Goal: Task Accomplishment & Management: Complete application form

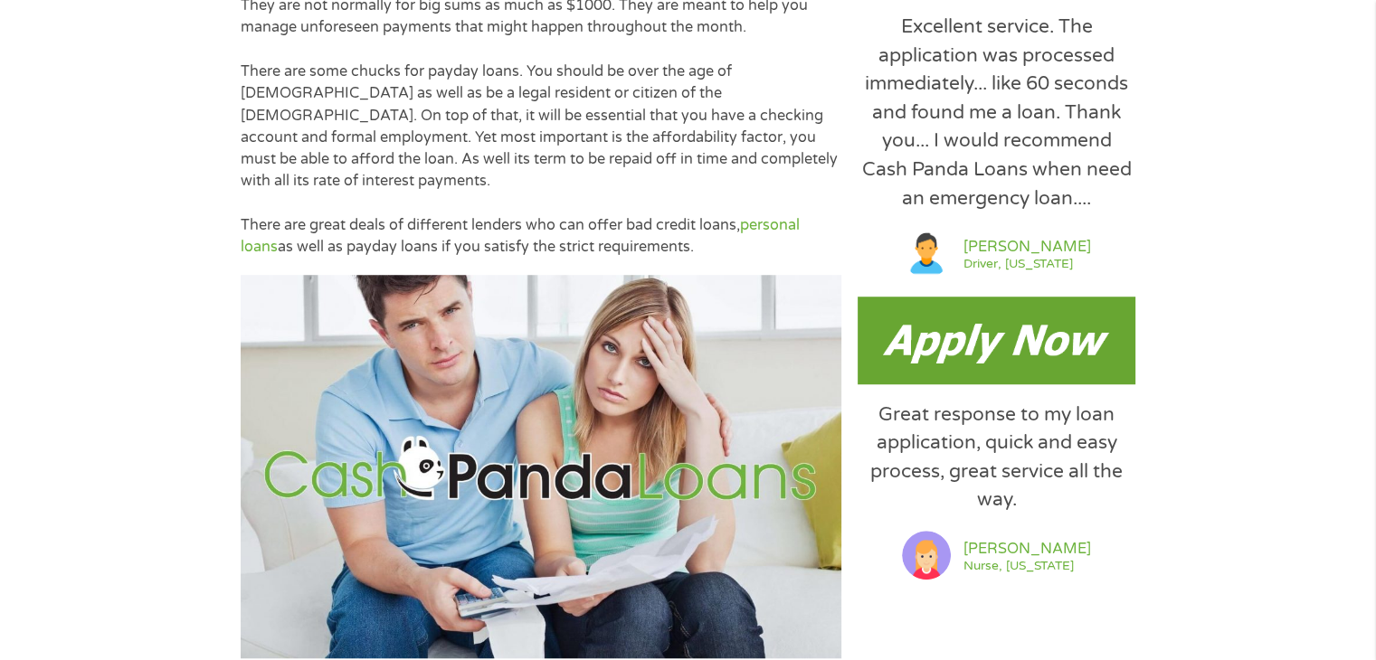
scroll to position [1266, 0]
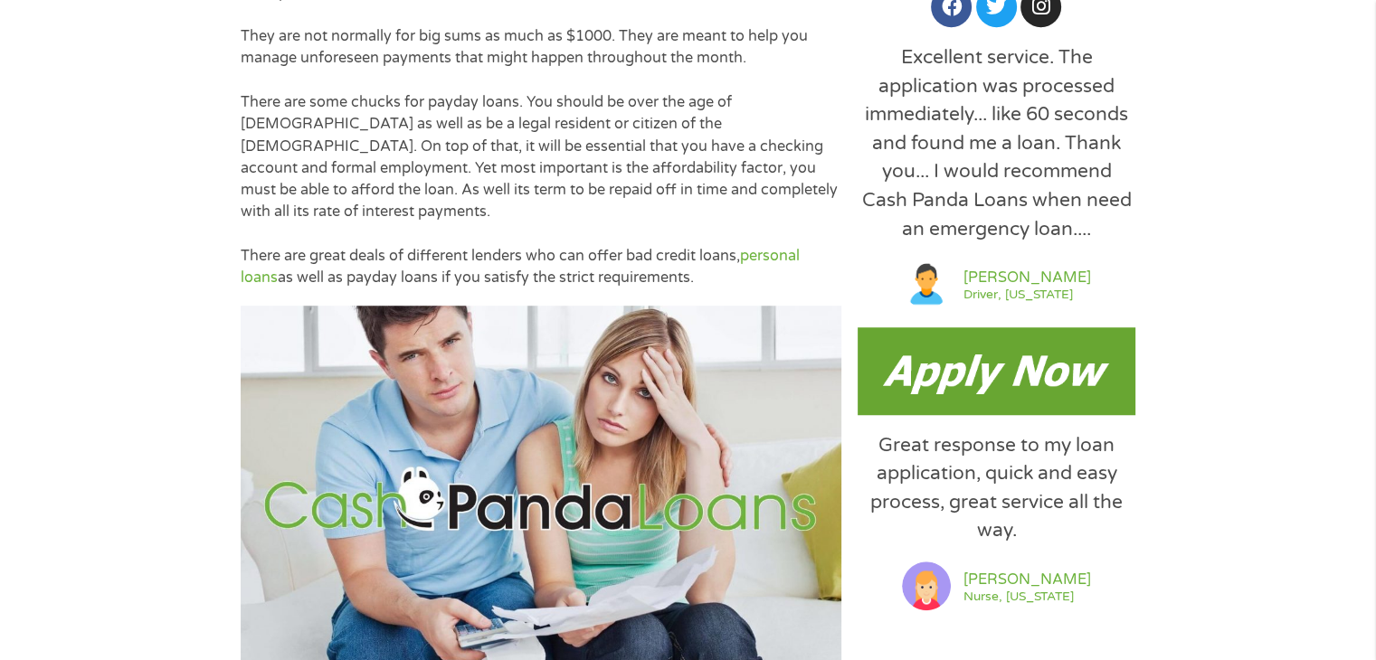
click at [995, 378] on img at bounding box center [997, 370] width 278 height 87
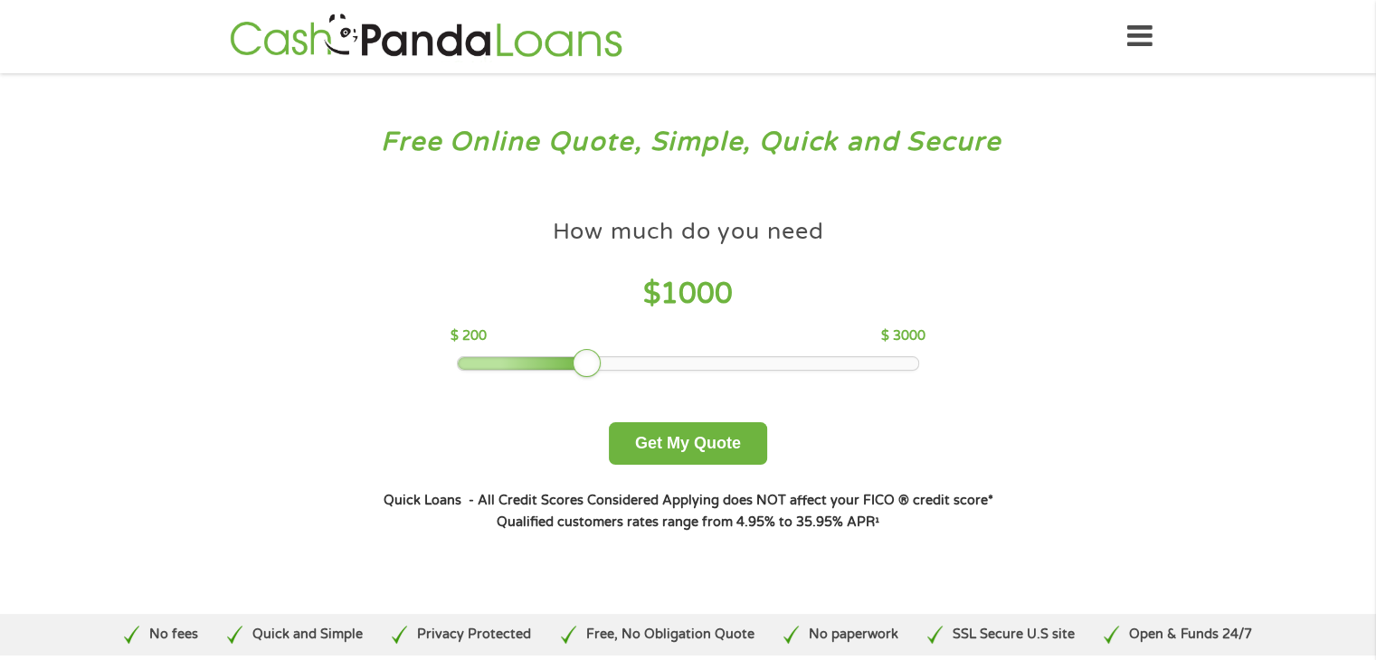
click at [533, 374] on div "How much do you need $ 1000 $ 200 $ 3000 Get My Quote" at bounding box center [687, 337] width 633 height 255
click at [533, 359] on div at bounding box center [523, 363] width 131 height 13
click at [507, 359] on div at bounding box center [483, 363] width 50 height 13
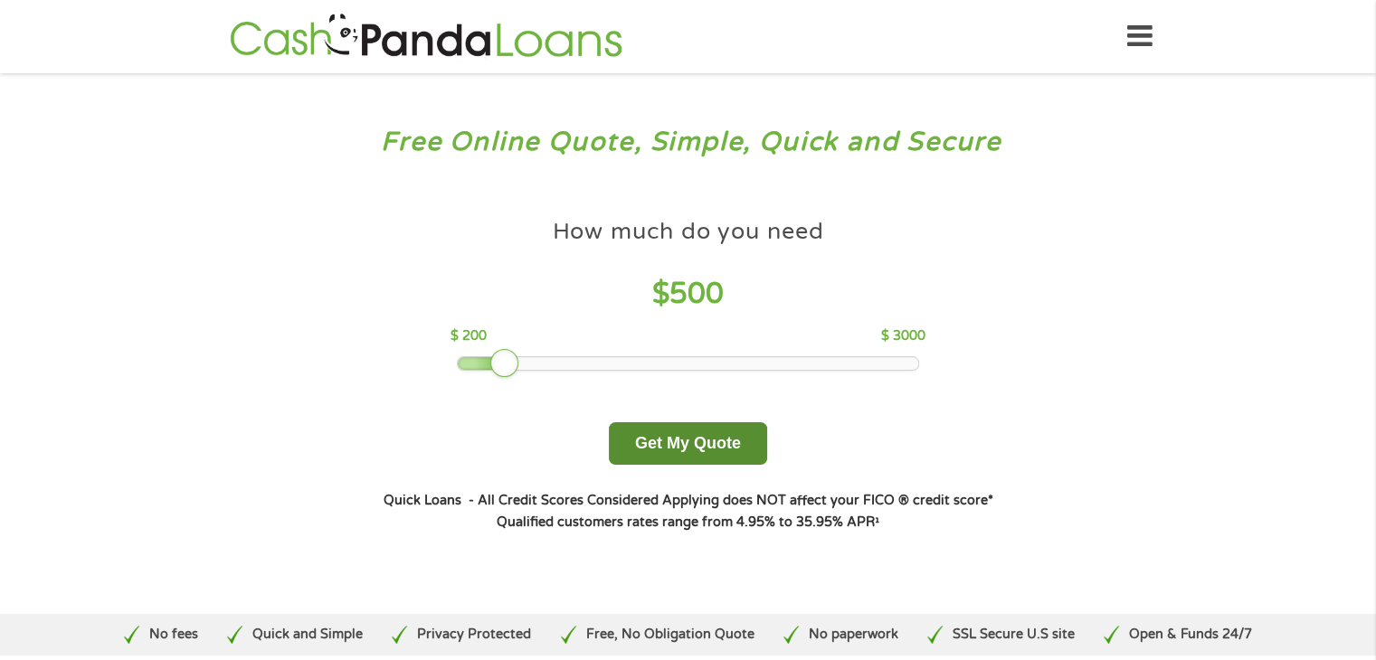
click at [724, 454] on button "Get My Quote" at bounding box center [688, 443] width 158 height 43
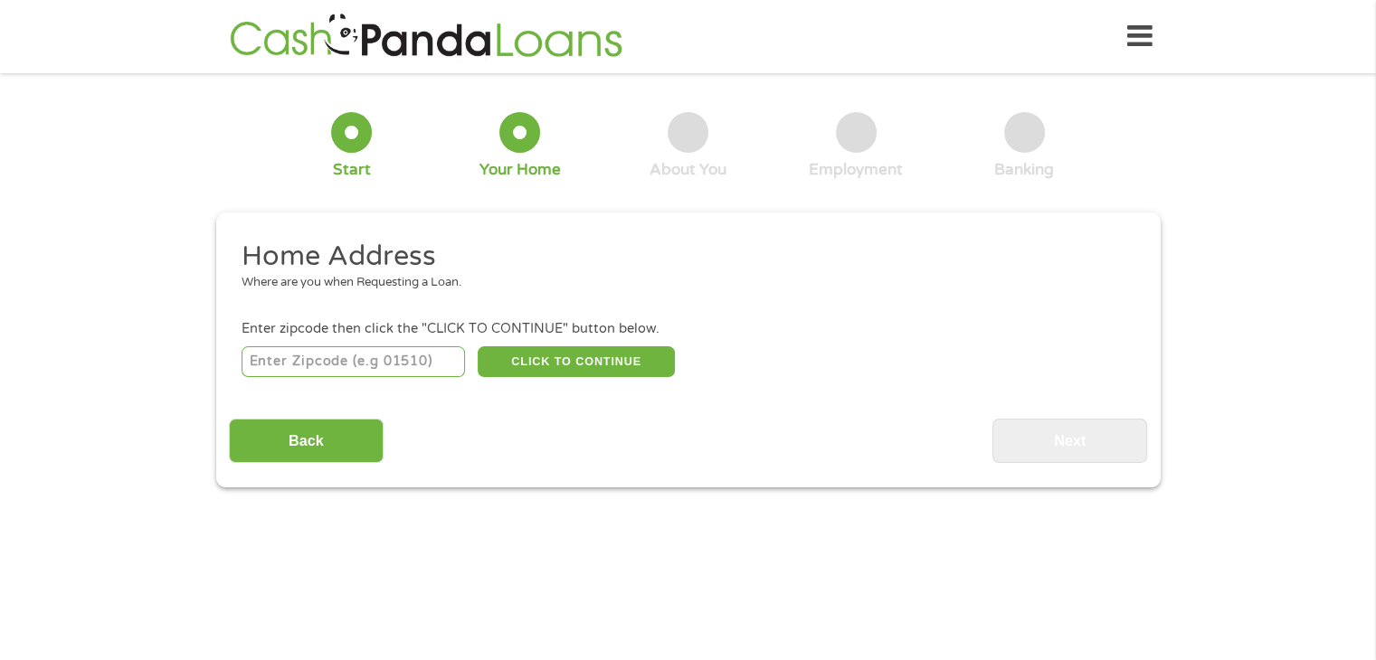
click at [365, 372] on input "number" at bounding box center [353, 361] width 223 height 31
type input "37388"
click at [554, 352] on button "CLICK TO CONTINUE" at bounding box center [576, 361] width 197 height 31
type input "37388"
type input "Tullahoma"
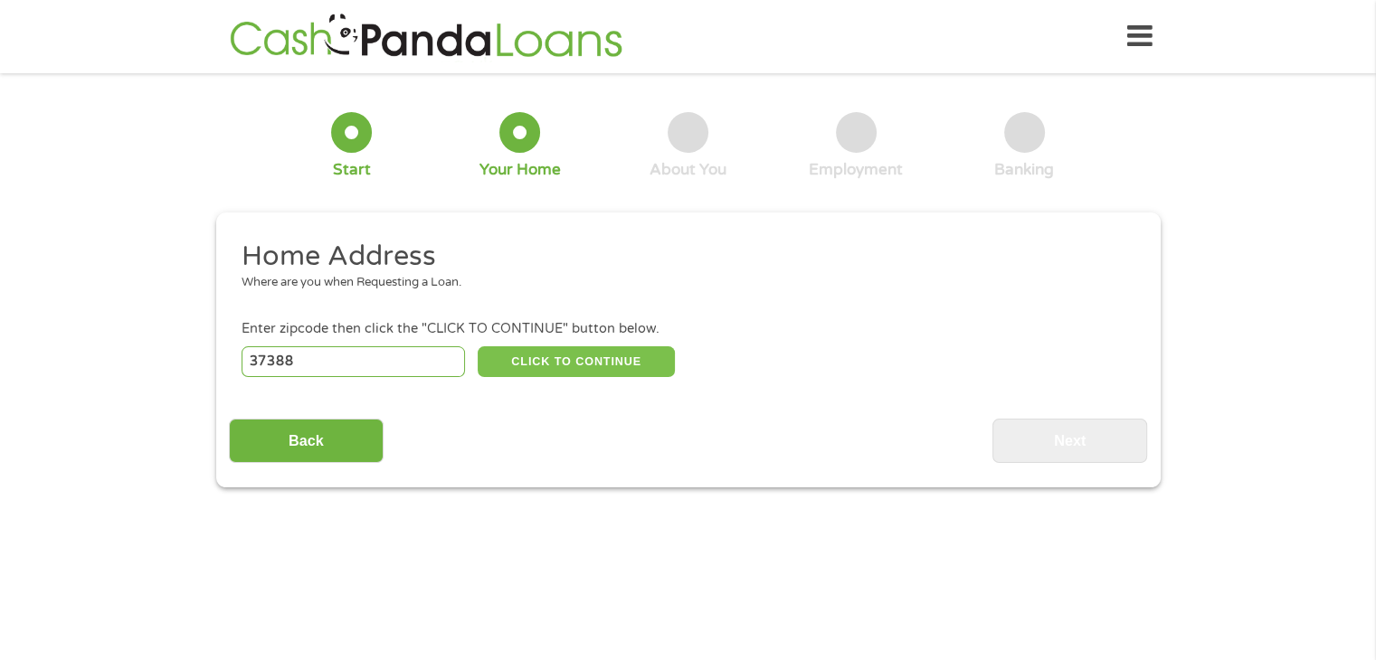
select select "Tennessee"
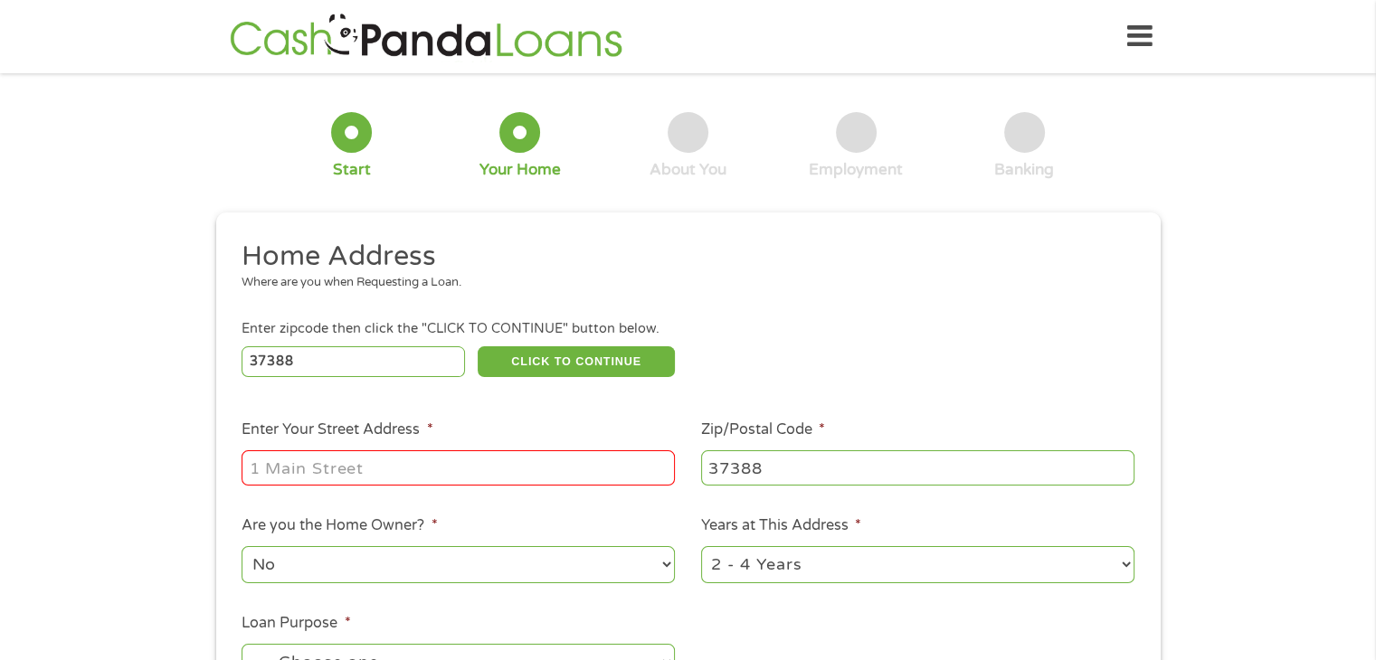
click at [486, 468] on input "Enter Your Street Address *" at bounding box center [458, 467] width 433 height 34
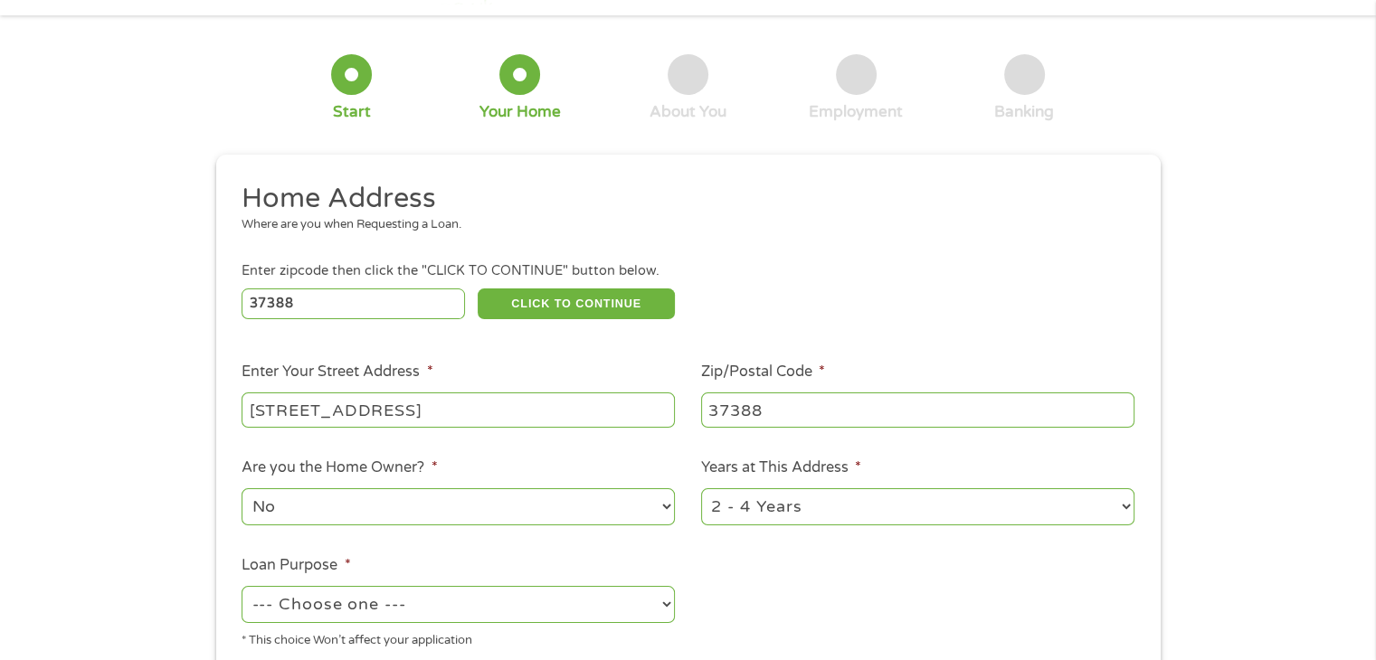
scroll to position [90, 0]
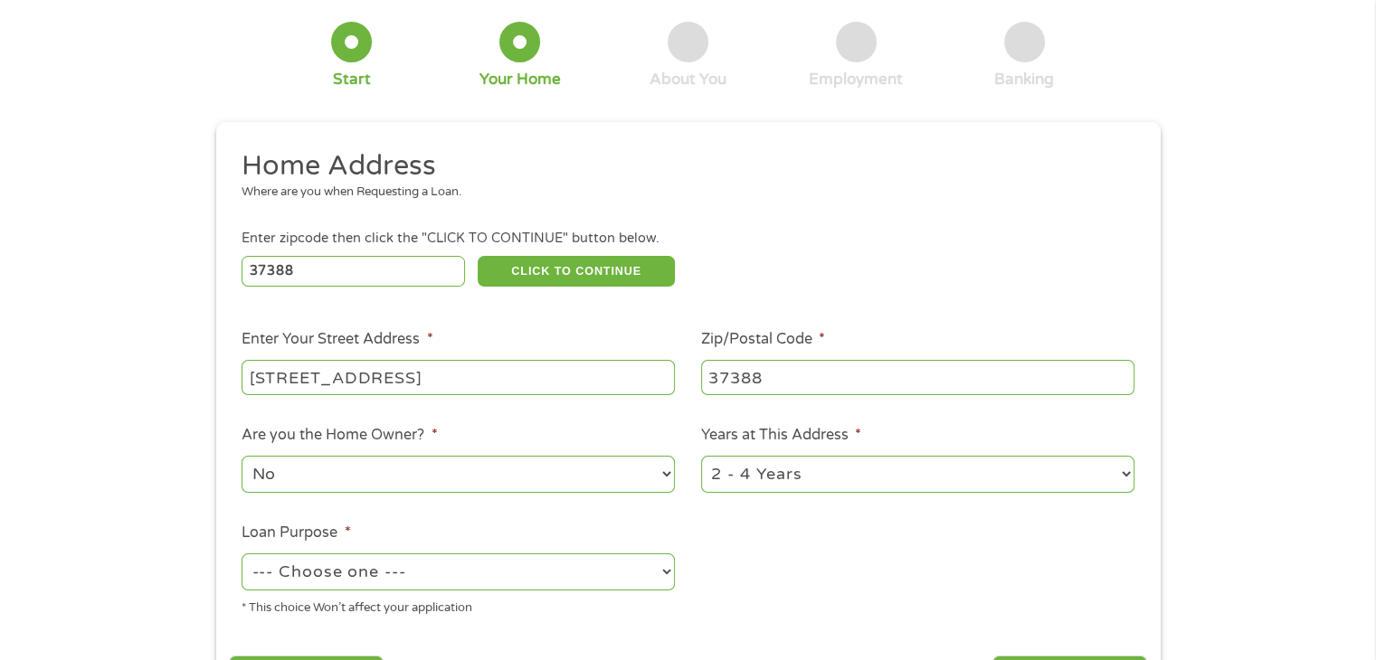
type input "747 Ridgelawn Place"
click at [749, 491] on select "1 Year or less 1 - 2 Years 2 - 4 Years Over 4 Years" at bounding box center [917, 474] width 433 height 37
select select "60months"
click at [701, 458] on select "1 Year or less 1 - 2 Years 2 - 4 Years Over 4 Years" at bounding box center [917, 474] width 433 height 37
click at [352, 528] on li "Loan Purpose * --- Choose one --- Pay Bills Debt Consolidation Home Improvement…" at bounding box center [459, 570] width 460 height 96
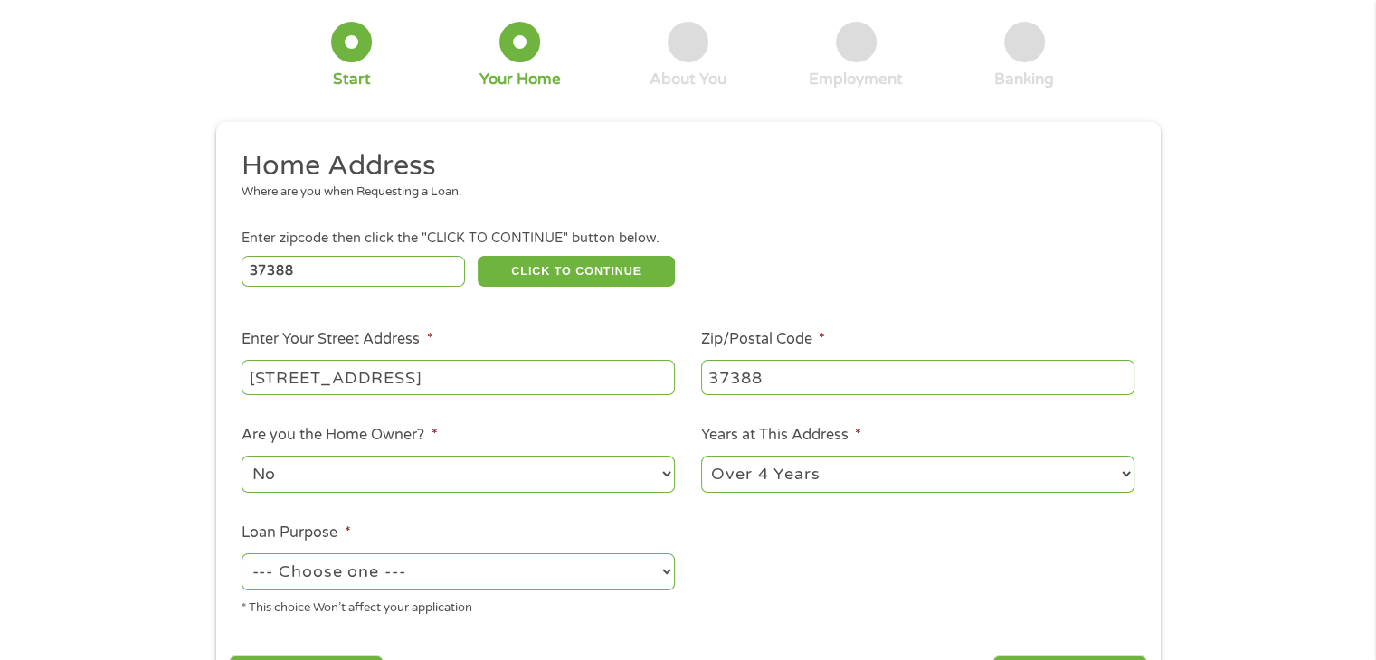
scroll to position [181, 0]
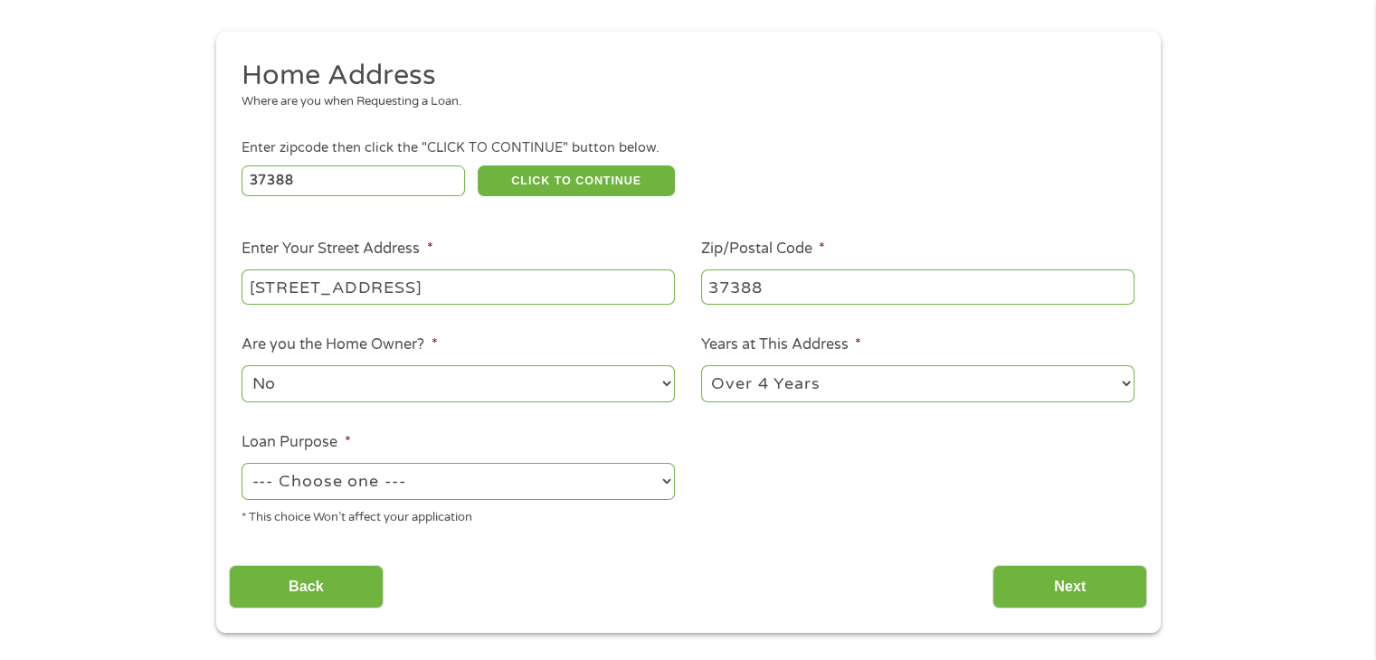
click at [460, 482] on select "--- Choose one --- Pay Bills Debt Consolidation Home Improvement Major Purchase…" at bounding box center [458, 481] width 433 height 37
select select "paybills"
click at [242, 465] on select "--- Choose one --- Pay Bills Debt Consolidation Home Improvement Major Purchase…" at bounding box center [458, 481] width 433 height 37
click at [658, 550] on div "Home Address Where are you when Requesting a Loan. Enter zipcode then click the…" at bounding box center [688, 334] width 918 height 552
click at [1127, 597] on input "Next" at bounding box center [1069, 587] width 155 height 44
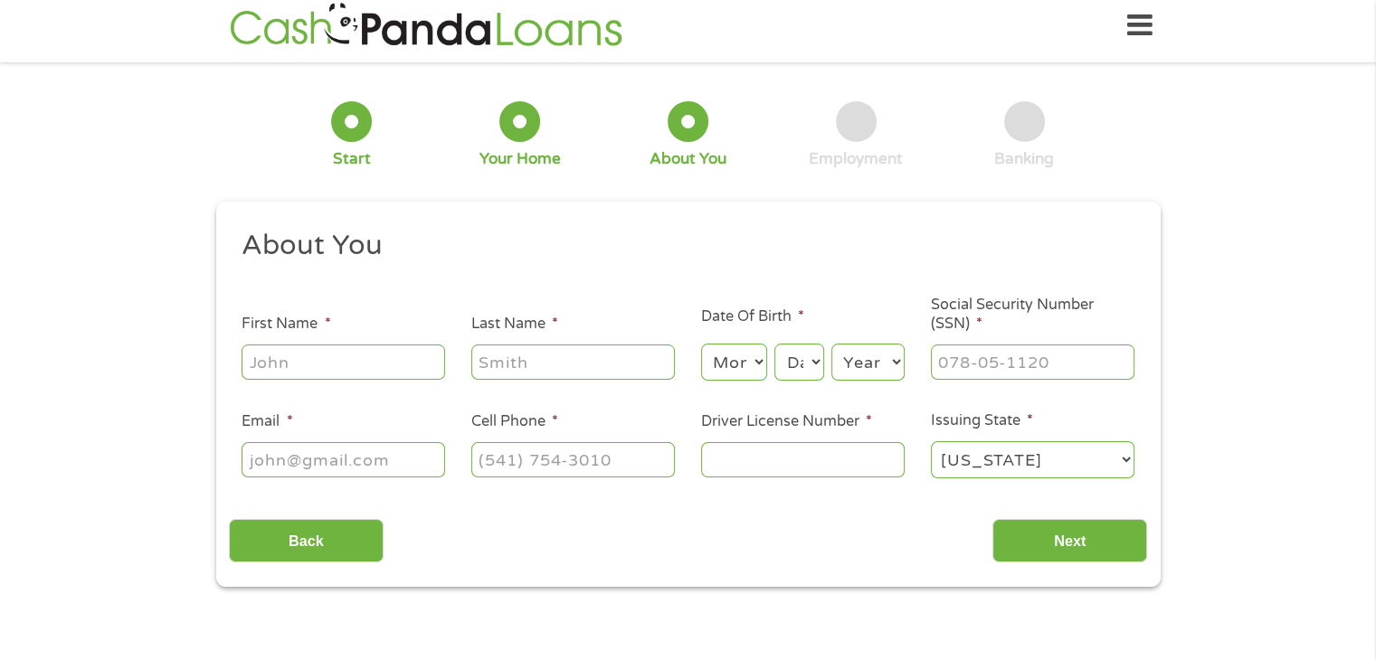
scroll to position [0, 0]
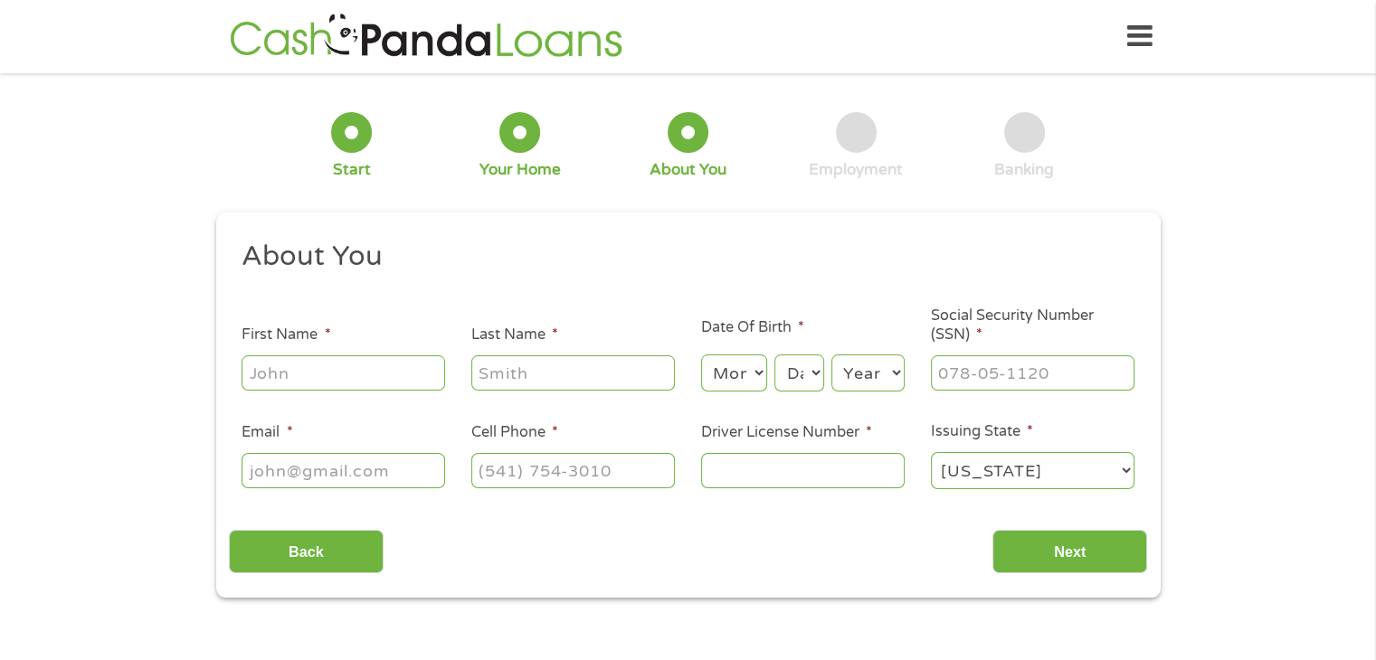
click at [360, 375] on input "First Name *" at bounding box center [344, 373] width 204 height 34
type input "Keyarrah"
type input "Buchanan"
click at [716, 374] on select "Month 1 2 3 4 5 6 7 8 9 10 11 12" at bounding box center [734, 373] width 66 height 37
select select "1"
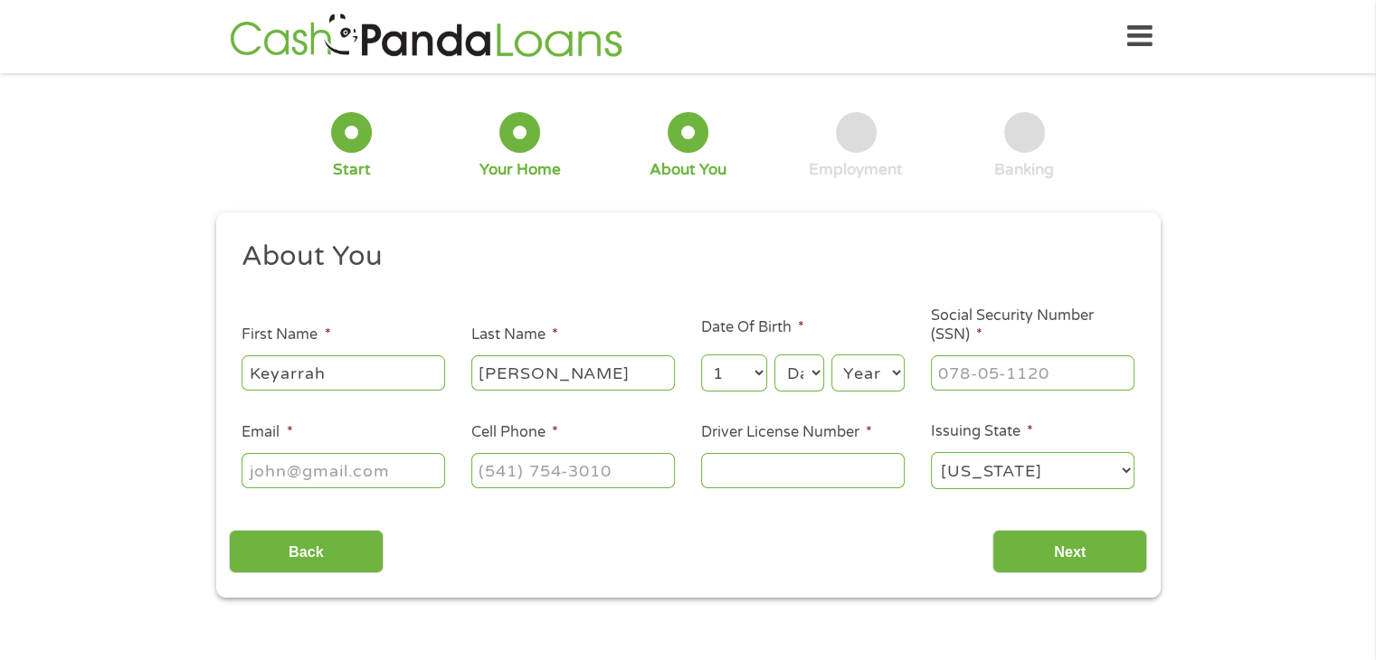
click at [701, 356] on select "Month 1 2 3 4 5 6 7 8 9 10 11 12" at bounding box center [734, 373] width 66 height 37
click at [789, 374] on select "Day 1 2 3 4 5 6 7 8 9 10 11 12 13 14 15 16 17 18 19 20 21 22 23 24 25 26 27 28 …" at bounding box center [798, 373] width 49 height 37
select select "11"
click at [774, 356] on select "Day 1 2 3 4 5 6 7 8 9 10 11 12 13 14 15 16 17 18 19 20 21 22 23 24 25 26 27 28 …" at bounding box center [798, 373] width 49 height 37
click at [849, 374] on select "Year 2007 2006 2005 2004 2003 2002 2001 2000 1999 1998 1997 1996 1995 1994 1993…" at bounding box center [867, 373] width 73 height 37
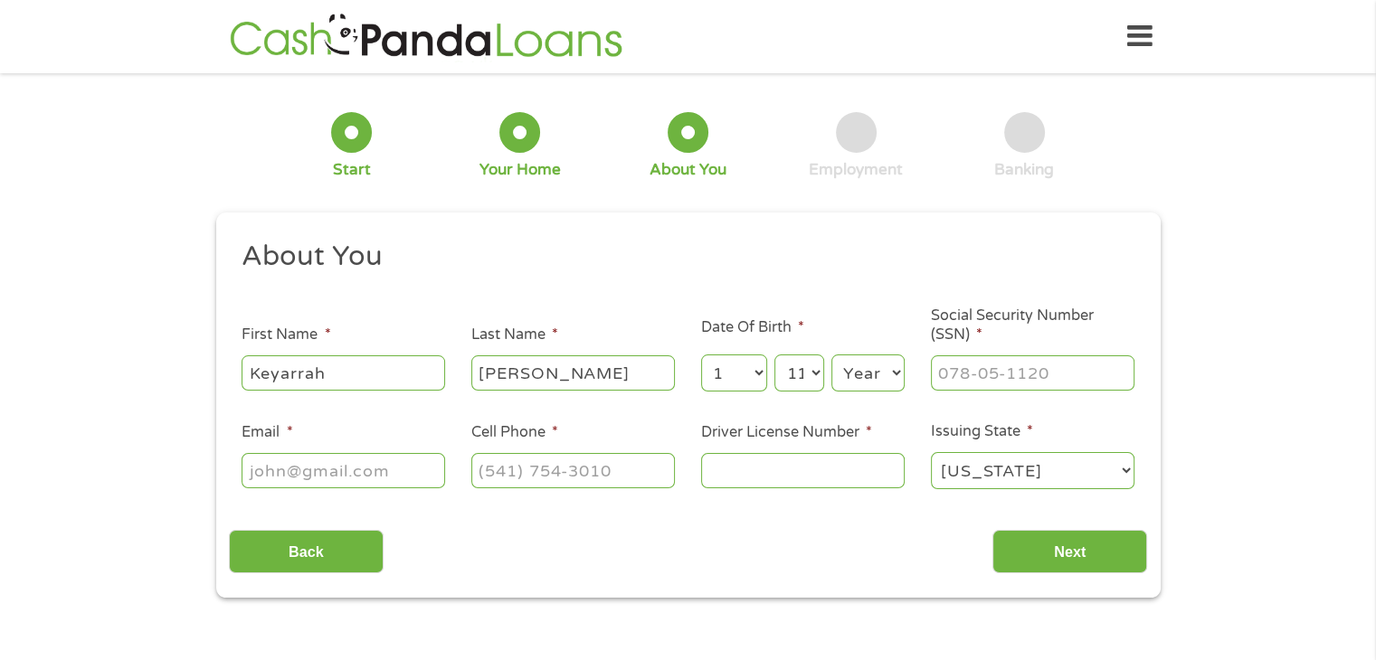
select select "1993"
click at [831, 356] on select "Year 2007 2006 2005 2004 2003 2002 2001 2000 1999 1998 1997 1996 1995 1994 1993…" at bounding box center [867, 373] width 73 height 37
click at [977, 385] on input "___-__-____" at bounding box center [1033, 373] width 204 height 34
type input "411-73-2400"
click at [413, 489] on div at bounding box center [344, 471] width 204 height 42
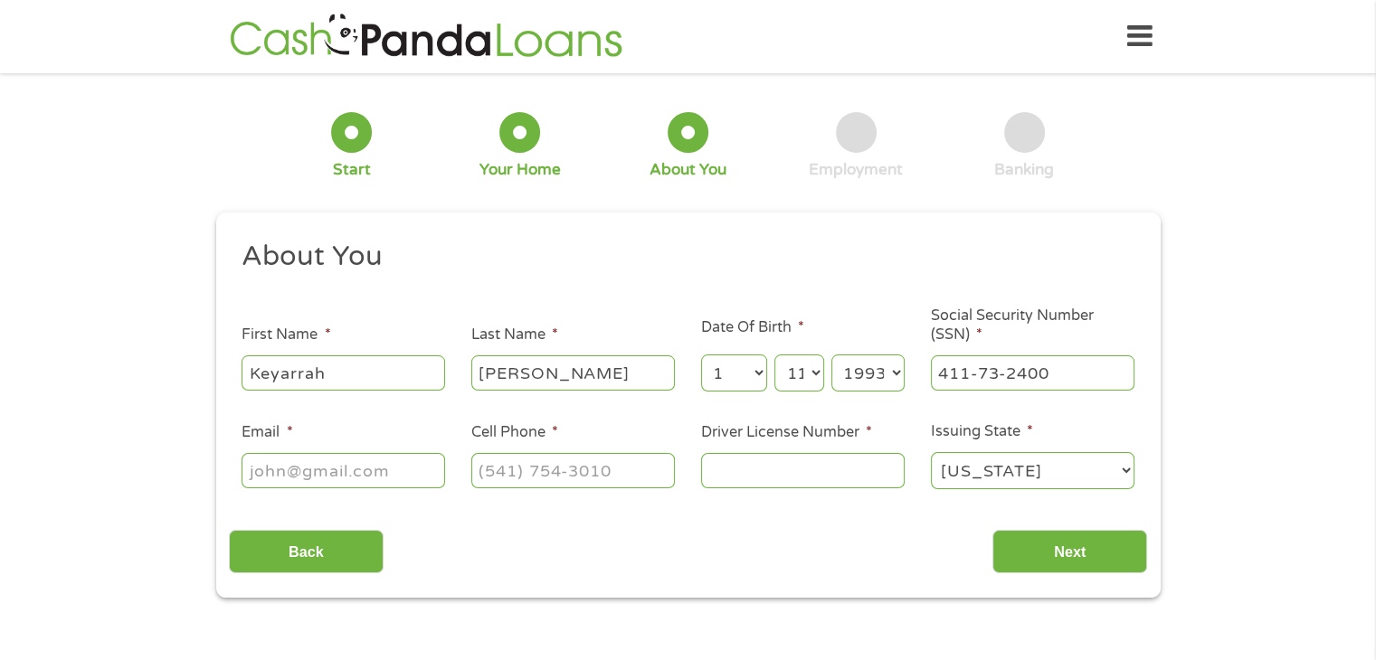
click at [409, 479] on input "Email *" at bounding box center [344, 470] width 204 height 34
type input "keykey931@gmail.com"
click at [522, 473] on input "(___) ___-____" at bounding box center [573, 470] width 204 height 34
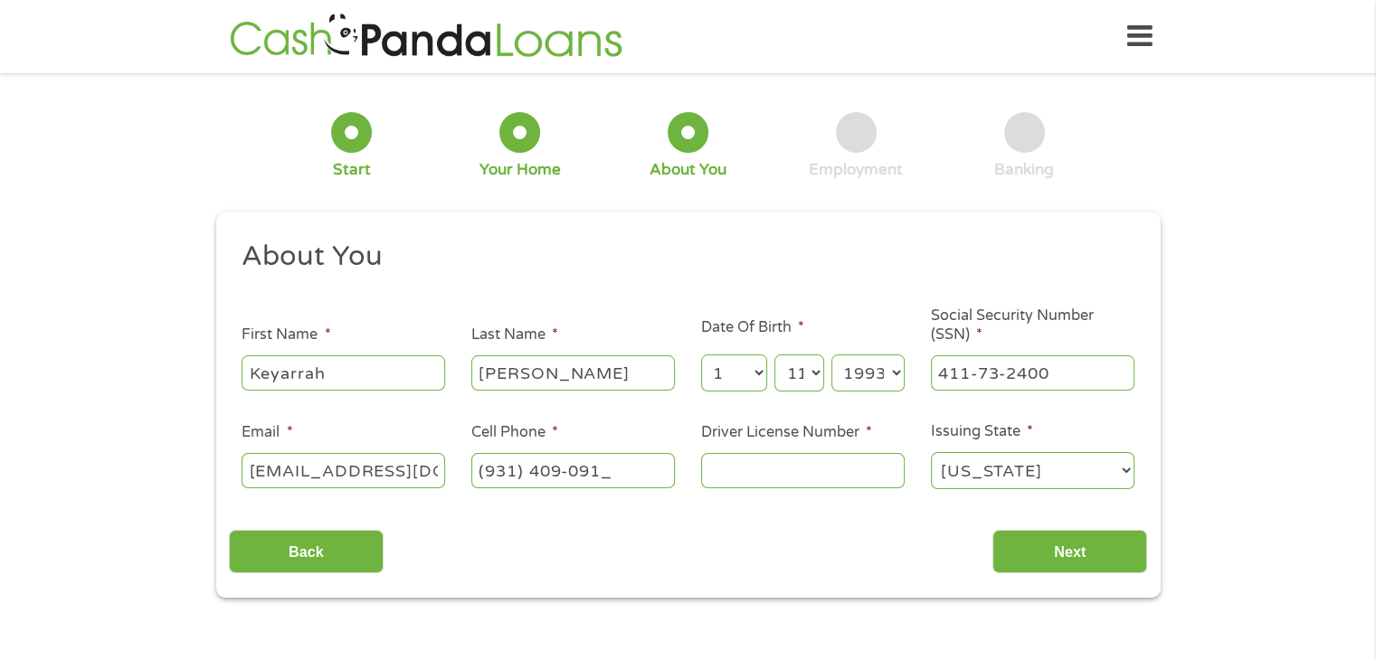
type input "(931) 409-0917"
click at [843, 473] on input "Driver License Number *" at bounding box center [803, 470] width 204 height 34
type input "113810335"
click at [995, 468] on select "Alabama Alaska Arizona Arkansas California Colorado Connecticut Delaware Distri…" at bounding box center [1033, 470] width 204 height 37
click at [931, 453] on select "Alabama Alaska Arizona Arkansas California Colorado Connecticut Delaware Distri…" at bounding box center [1033, 470] width 204 height 37
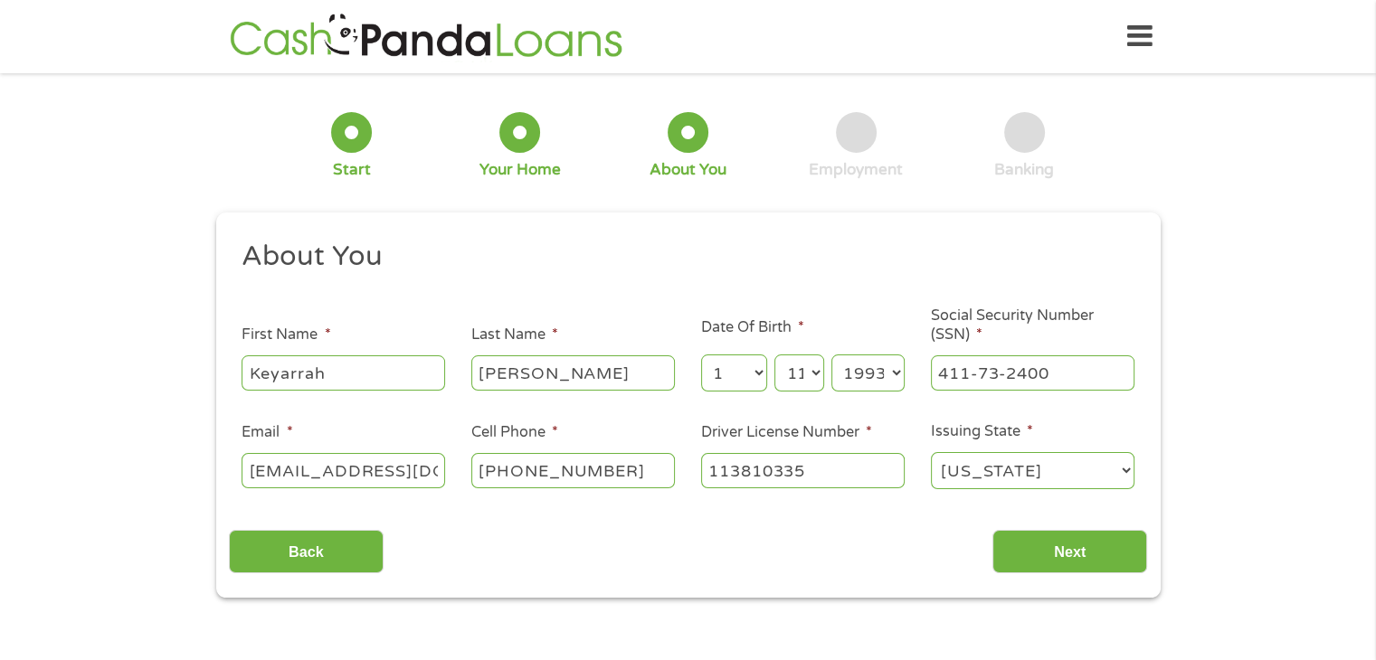
click at [849, 562] on div "Back Next" at bounding box center [688, 545] width 918 height 57
click at [1038, 552] on input "Next" at bounding box center [1069, 552] width 155 height 44
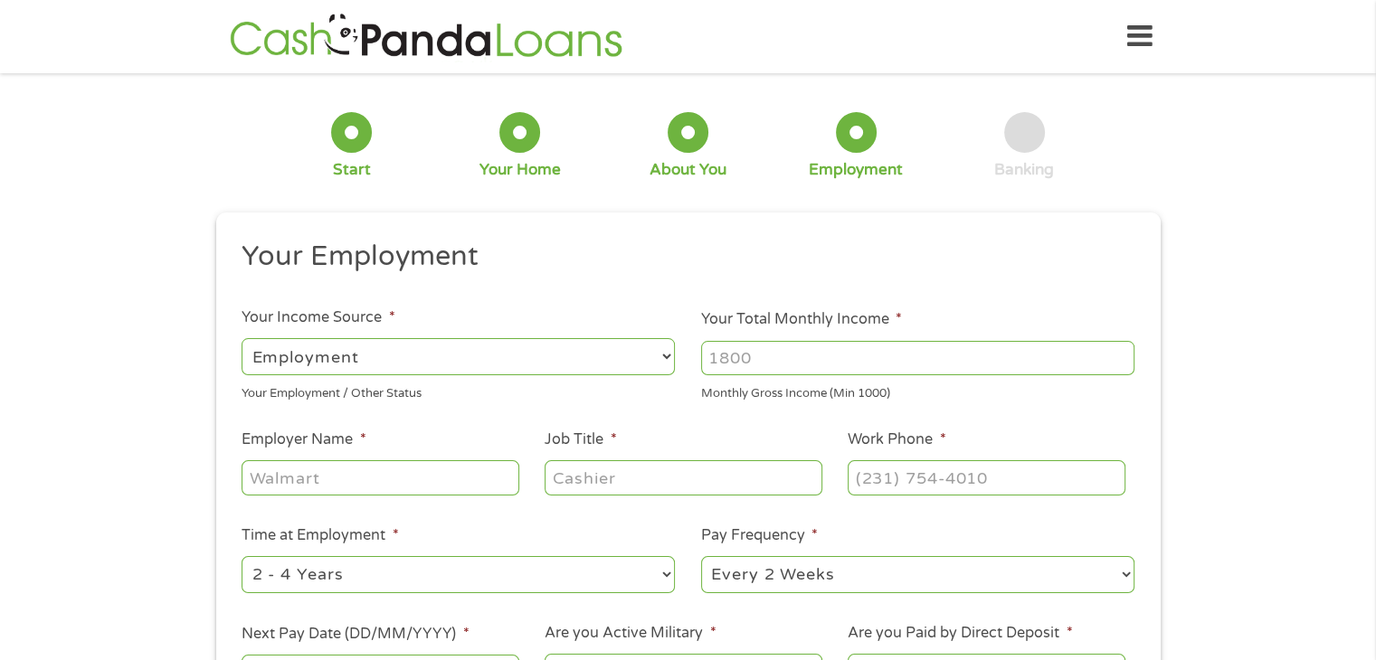
scroll to position [7, 7]
click at [830, 352] on input "Your Total Monthly Income *" at bounding box center [917, 358] width 433 height 34
type input "2800"
click at [308, 475] on input "Employer Name *" at bounding box center [380, 477] width 277 height 34
type input "Family Practice Center"
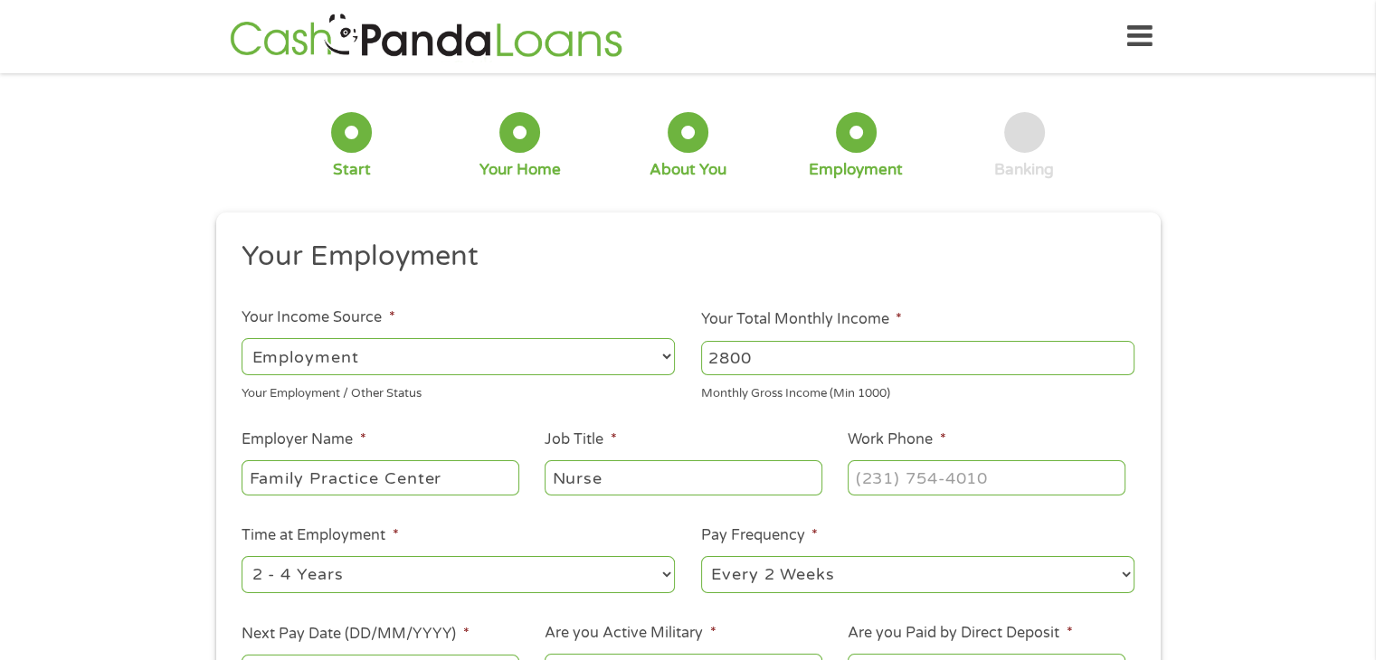
type input "Nurse"
click at [932, 488] on input "(___) ___-____" at bounding box center [986, 477] width 277 height 34
type input "(931) 454-6673"
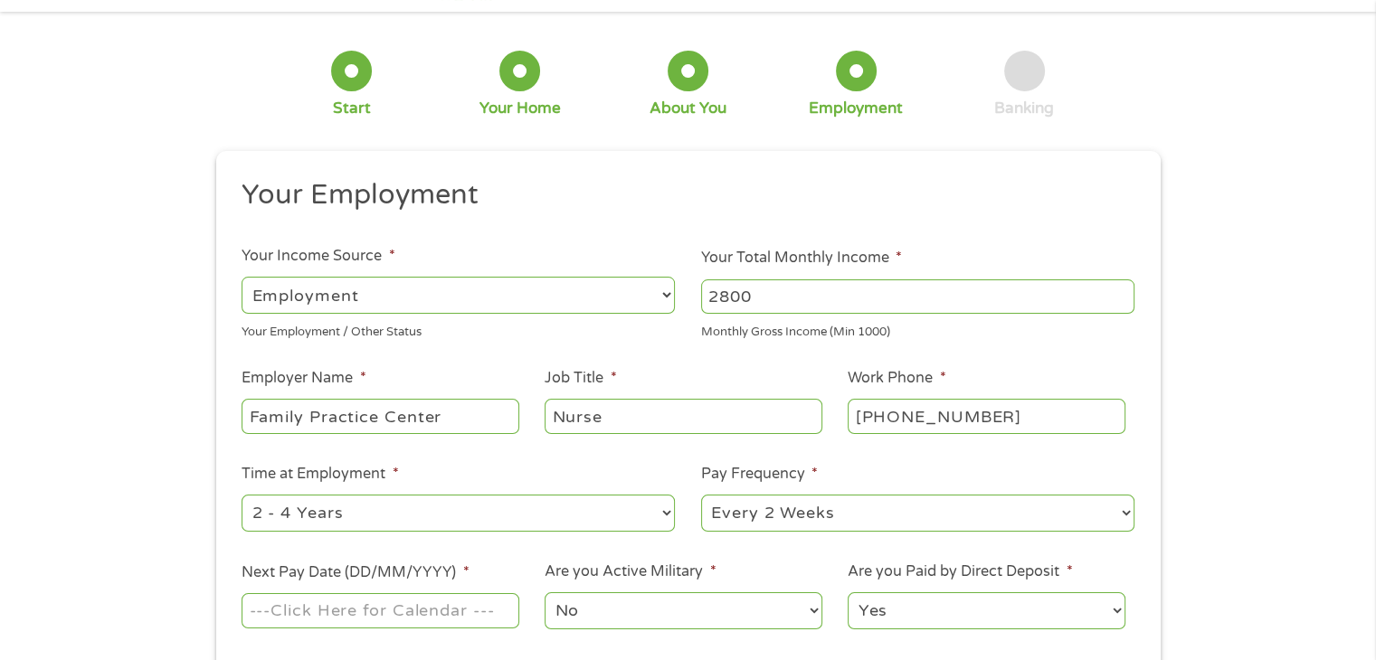
scroll to position [90, 0]
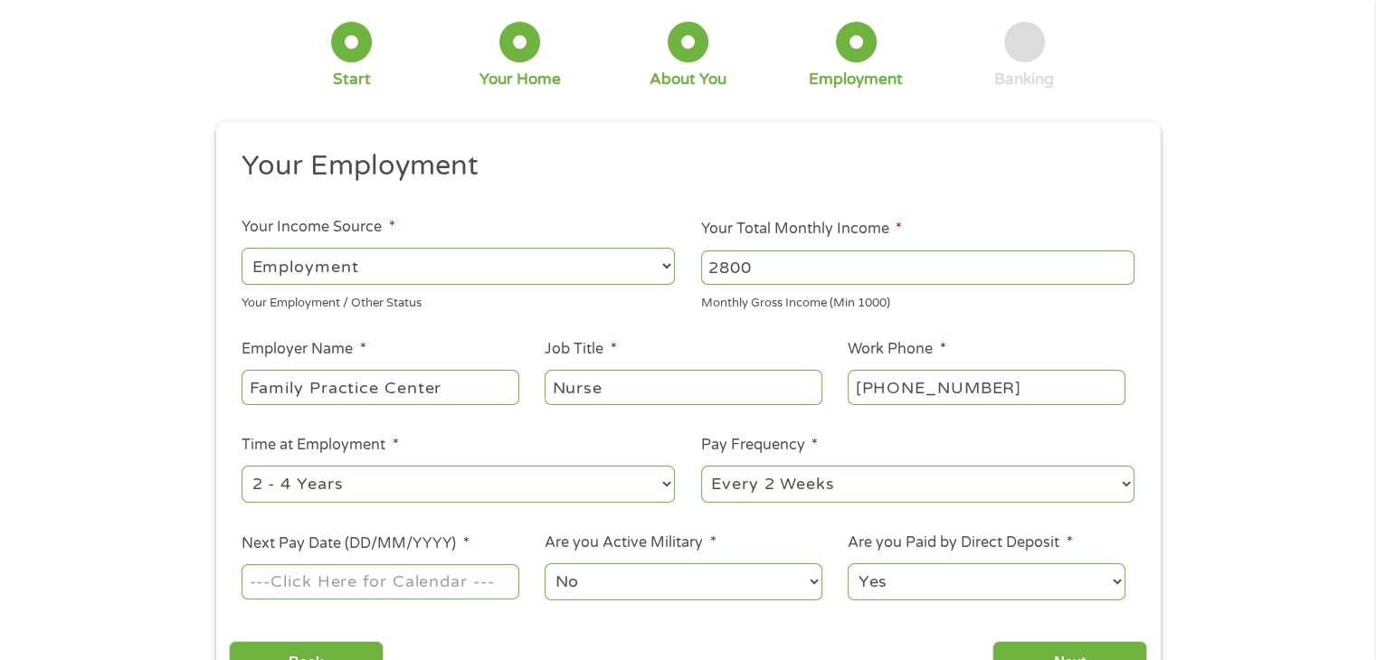
click at [464, 472] on select "--- Choose one --- 1 Year or less 1 - 2 Years 2 - 4 Years Over 4 Years" at bounding box center [458, 484] width 433 height 37
select select "60months"
click at [242, 467] on select "--- Choose one --- 1 Year or less 1 - 2 Years 2 - 4 Years Over 4 Years" at bounding box center [458, 484] width 433 height 37
click at [369, 583] on input "Next Pay Date (DD/MM/YYYY) *" at bounding box center [380, 581] width 277 height 34
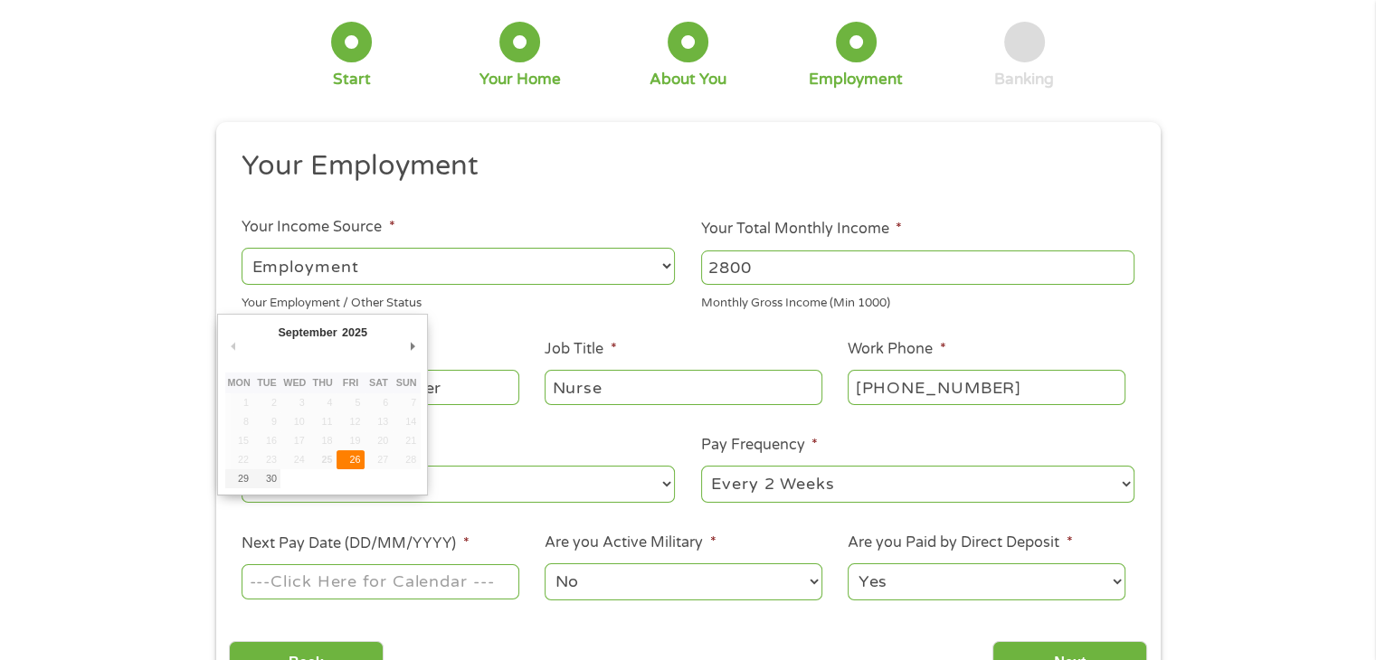
type input "26/09/2025"
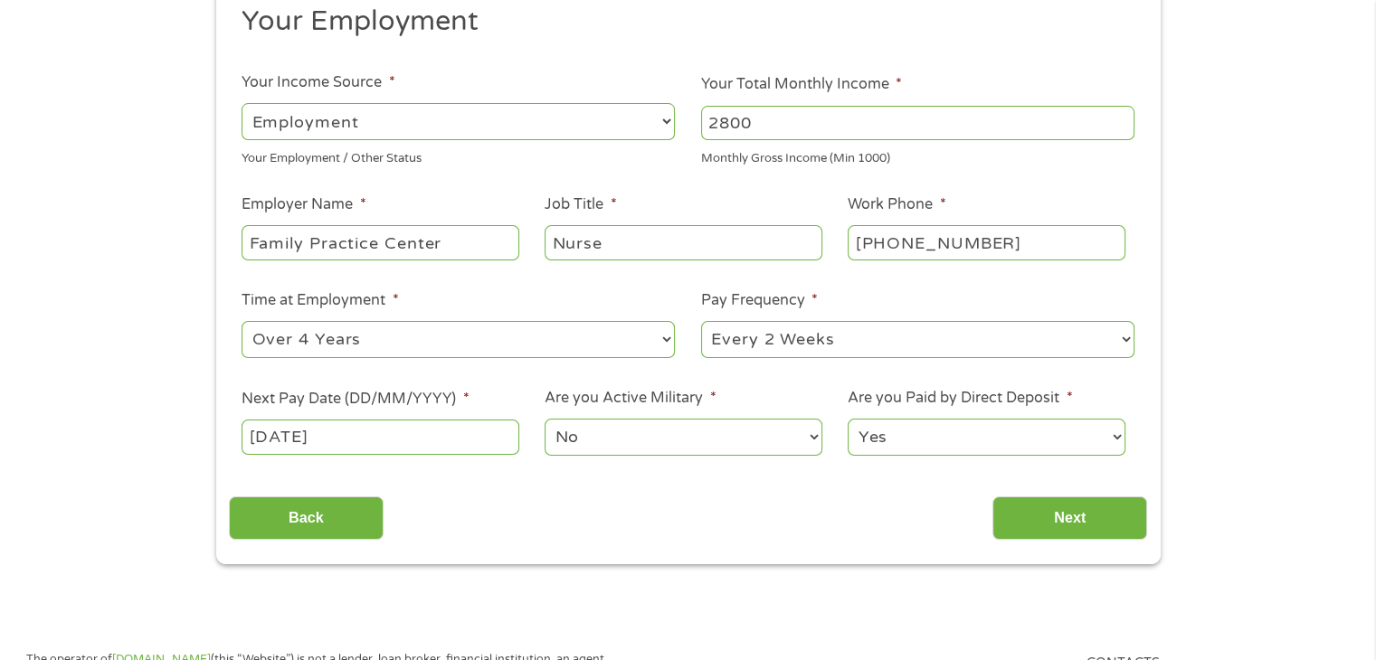
scroll to position [271, 0]
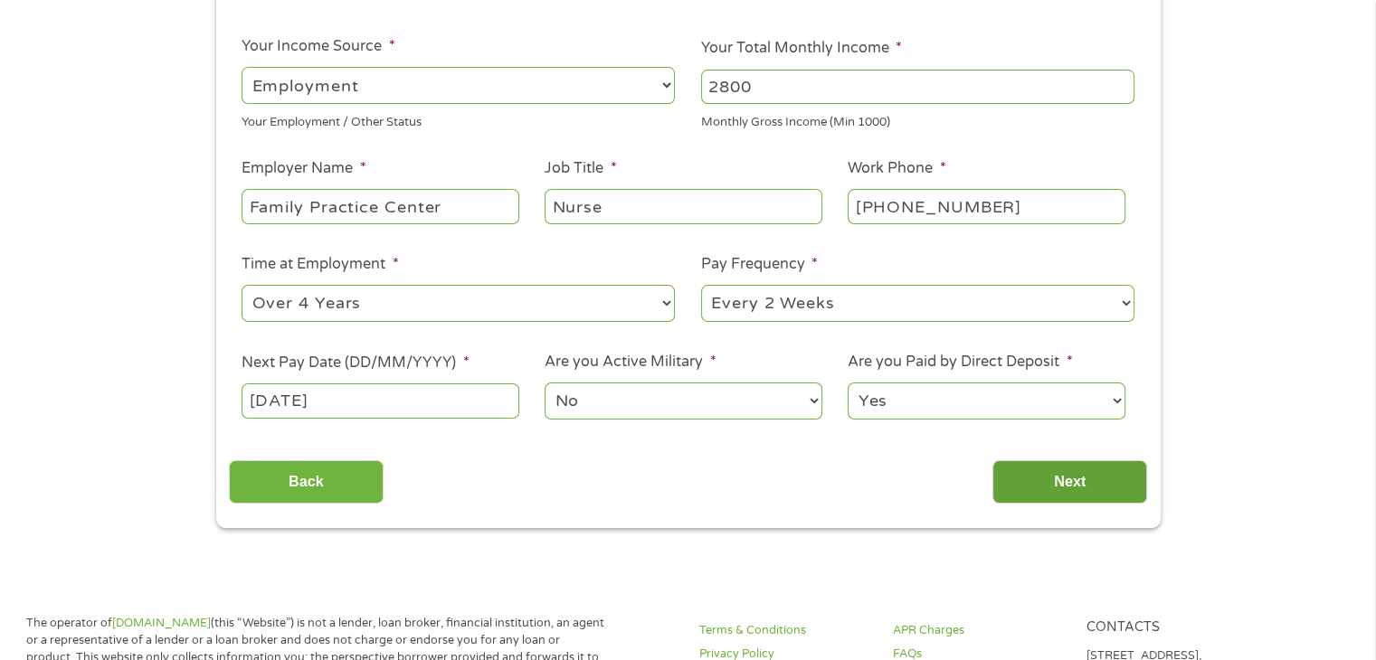
click at [1063, 479] on input "Next" at bounding box center [1069, 482] width 155 height 44
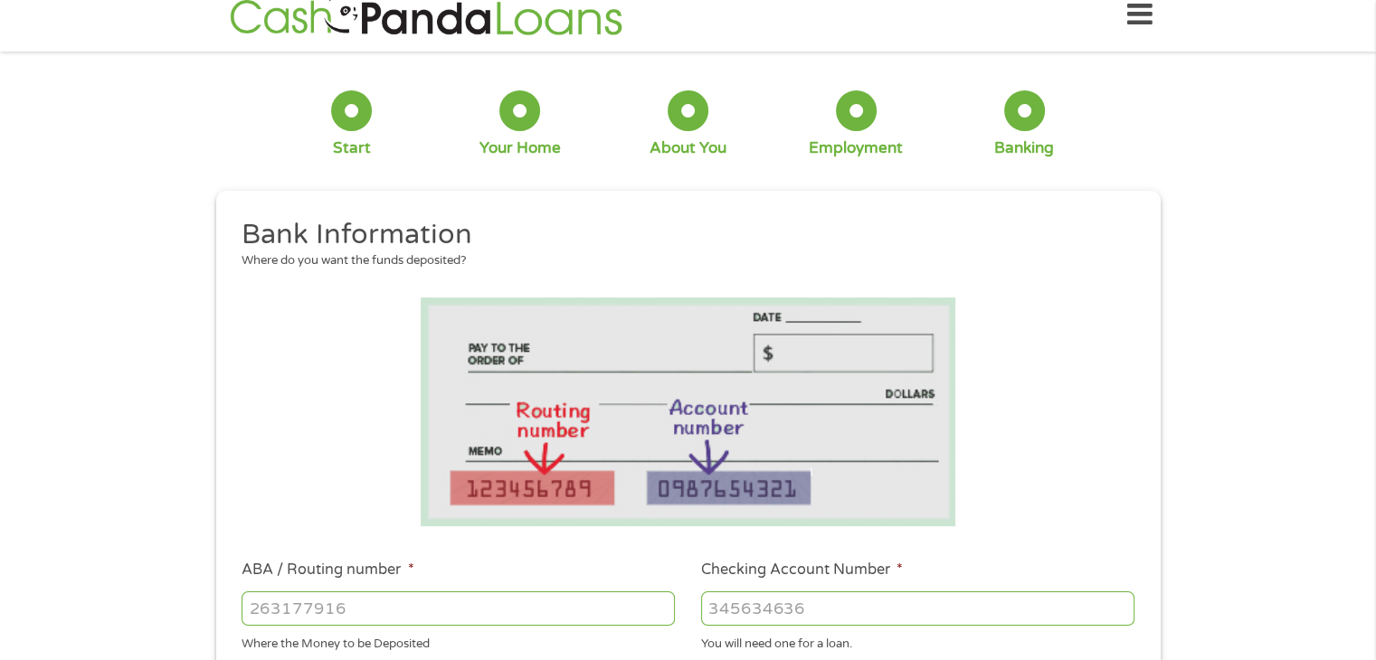
scroll to position [181, 0]
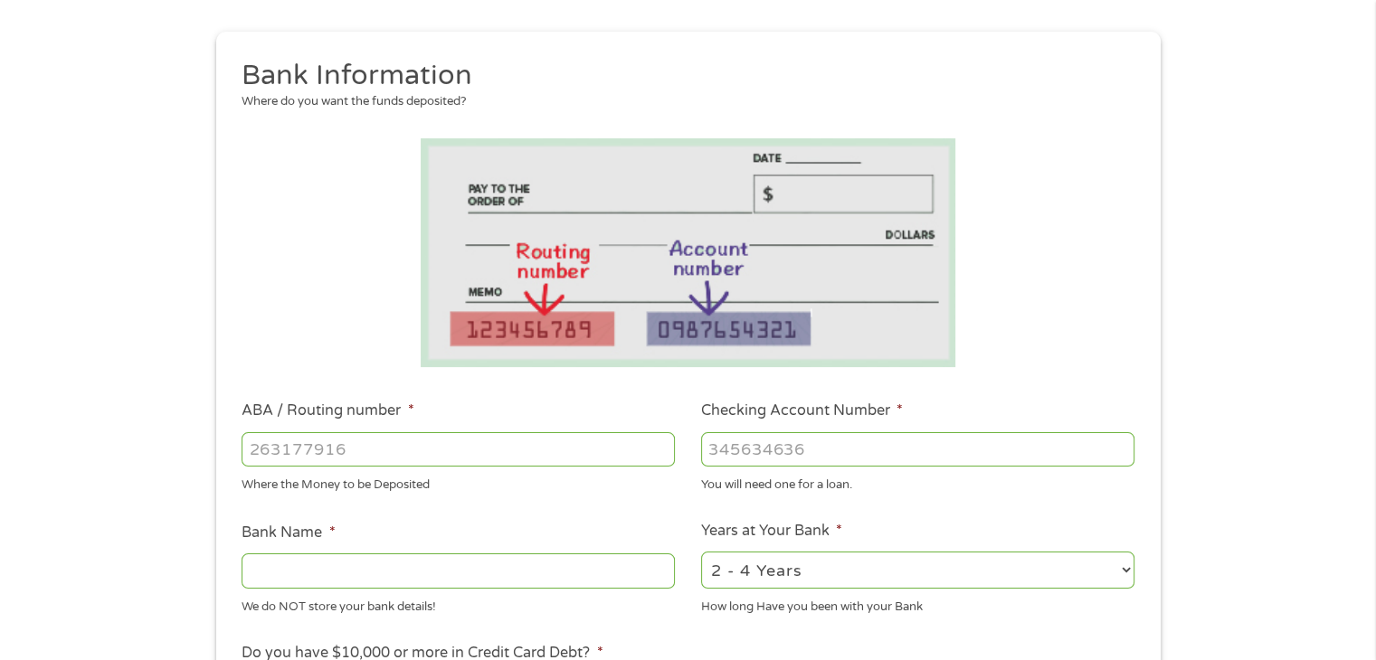
click at [342, 443] on input "ABA / Routing number *" at bounding box center [458, 449] width 433 height 34
type input "264181626"
type input "ASCEND FEDERAL CREDIT UNION"
type input "264181626"
click at [775, 441] on input "Checking Account Number *" at bounding box center [917, 449] width 433 height 34
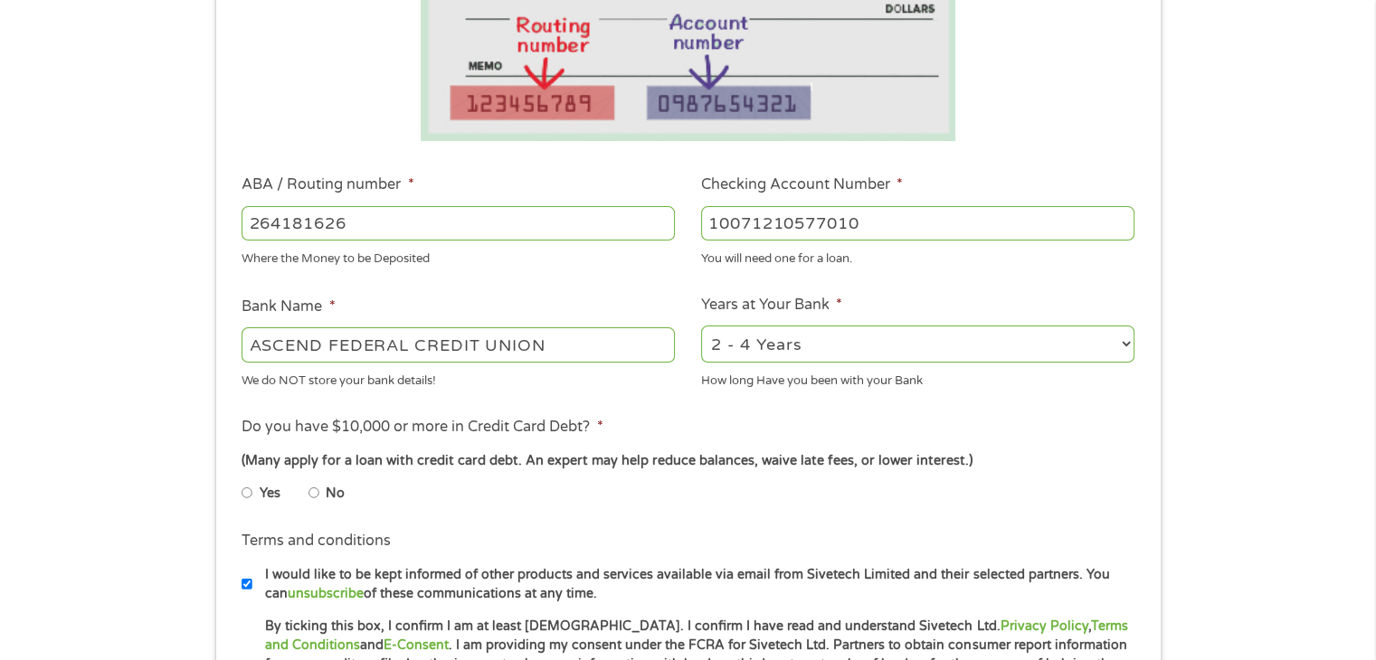
scroll to position [452, 0]
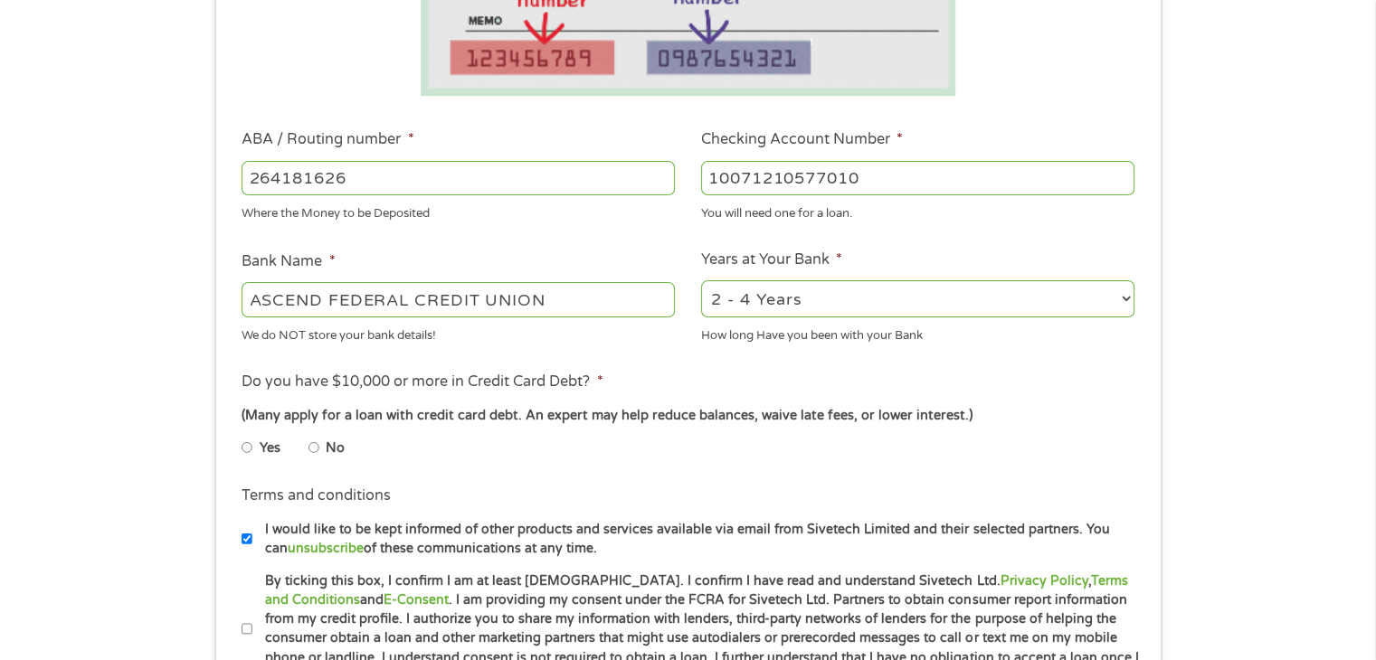
type input "10071210577010"
click at [311, 450] on input "No" at bounding box center [313, 447] width 11 height 29
radio input "true"
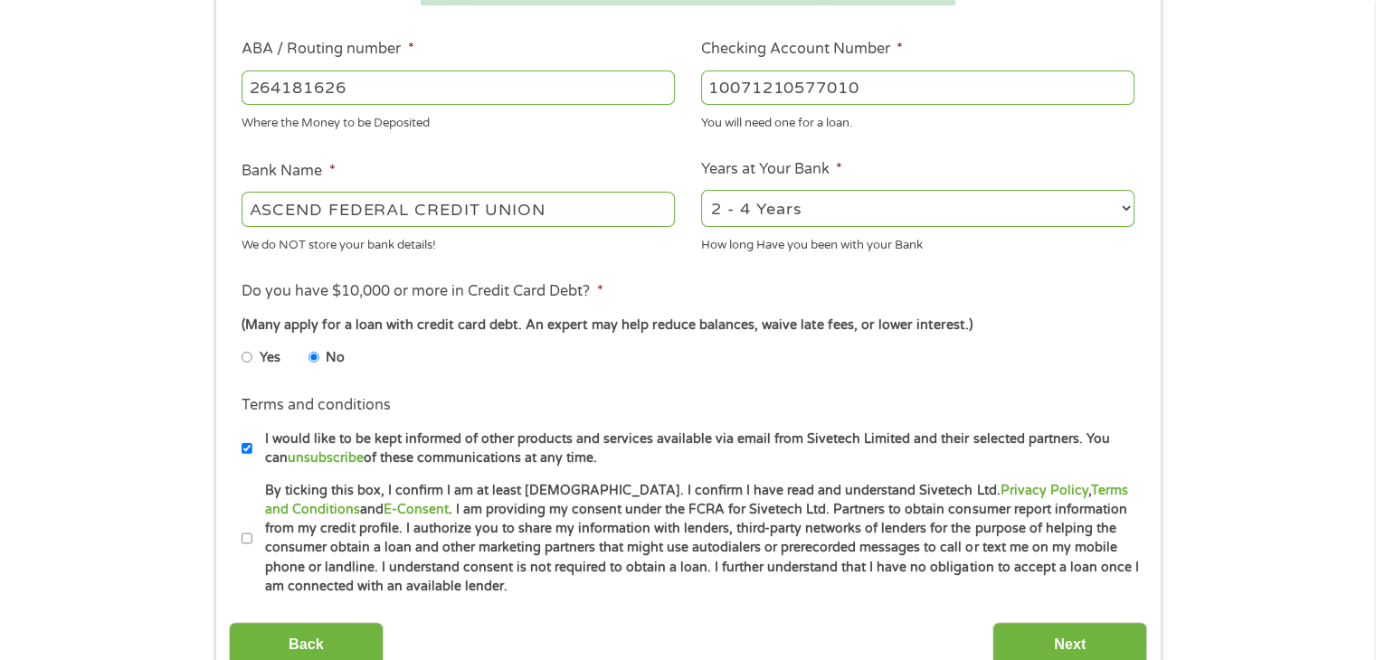
scroll to position [633, 0]
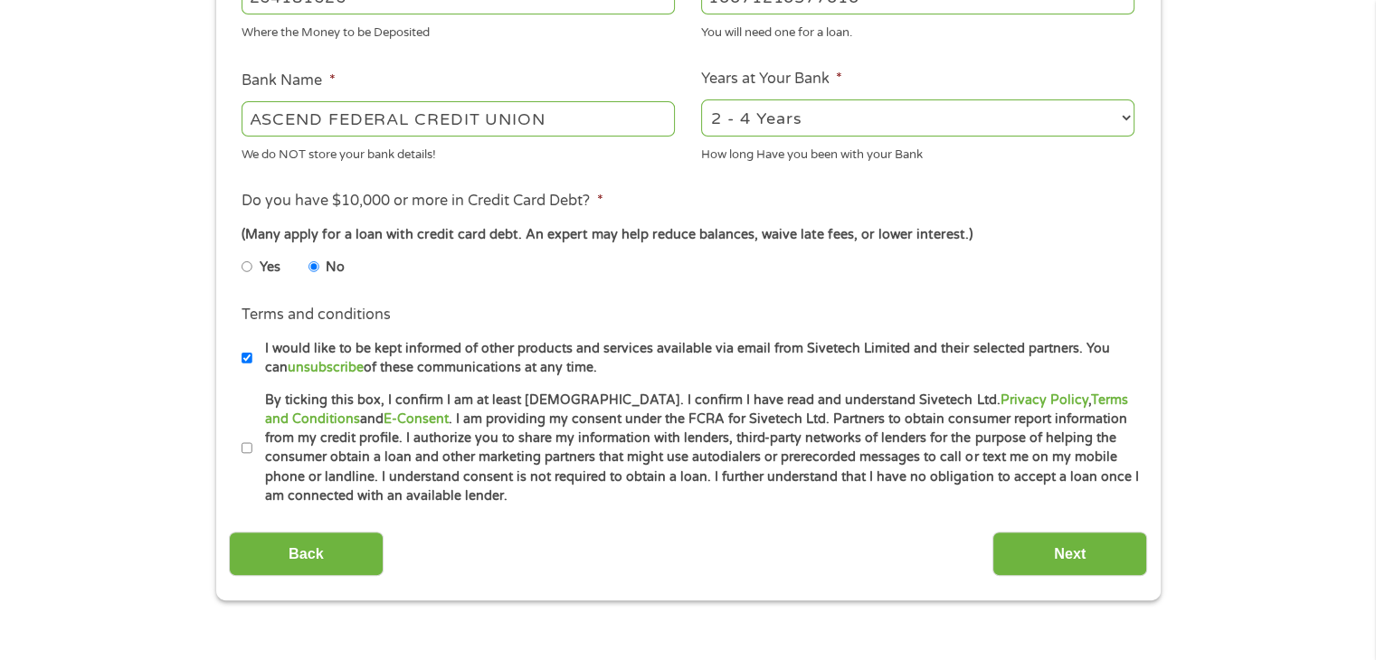
click at [250, 442] on input "By ticking this box, I confirm I am at least 18 years old. I confirm I have rea…" at bounding box center [247, 448] width 11 height 29
checkbox input "true"
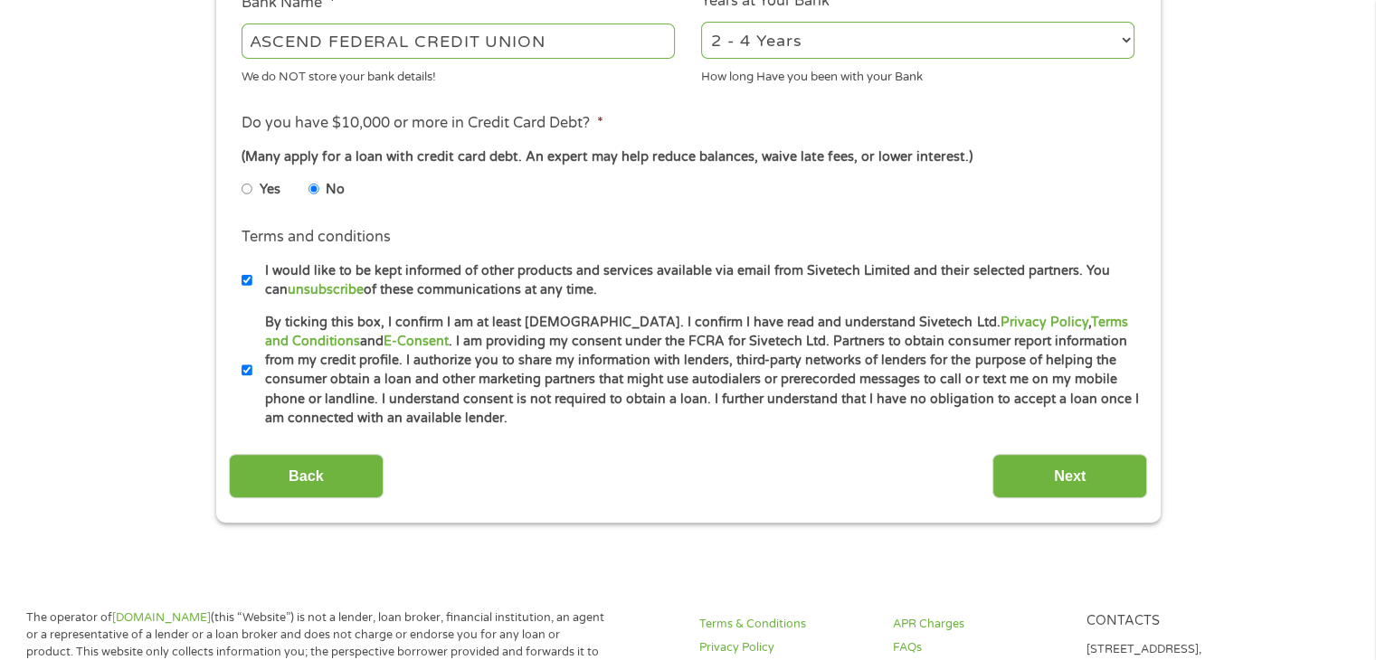
scroll to position [724, 0]
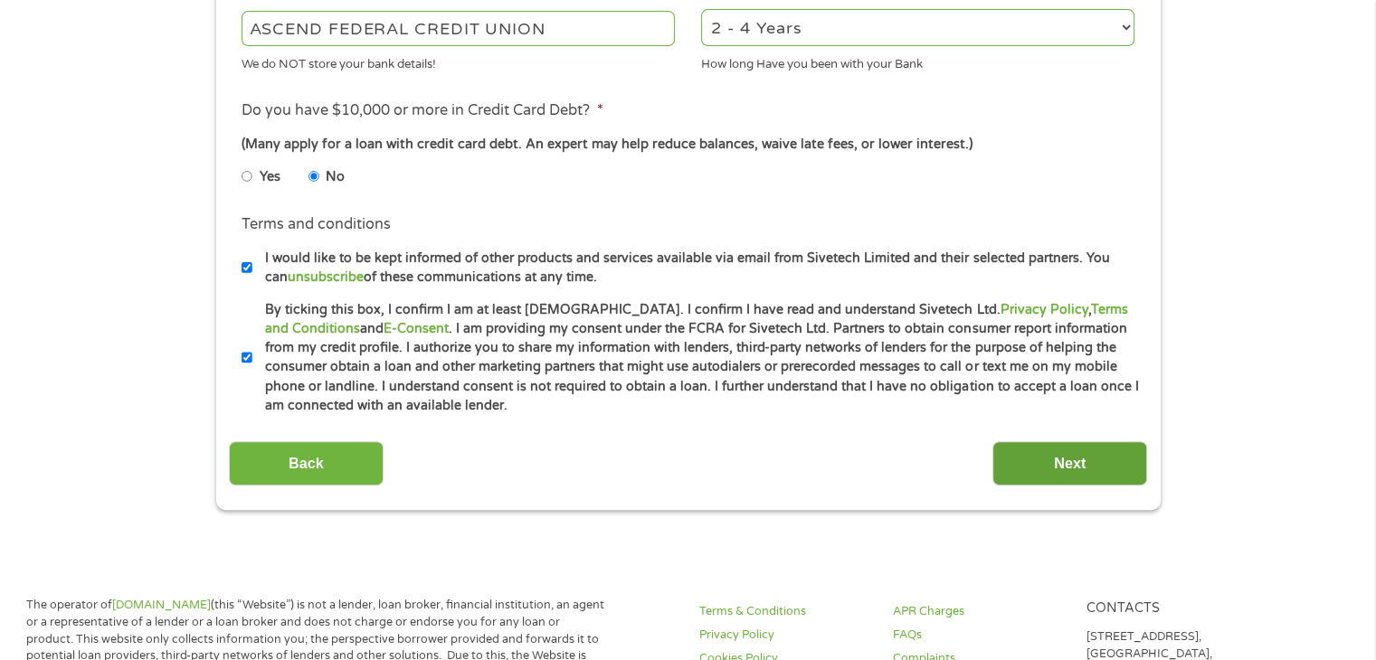
click at [1027, 473] on input "Next" at bounding box center [1069, 463] width 155 height 44
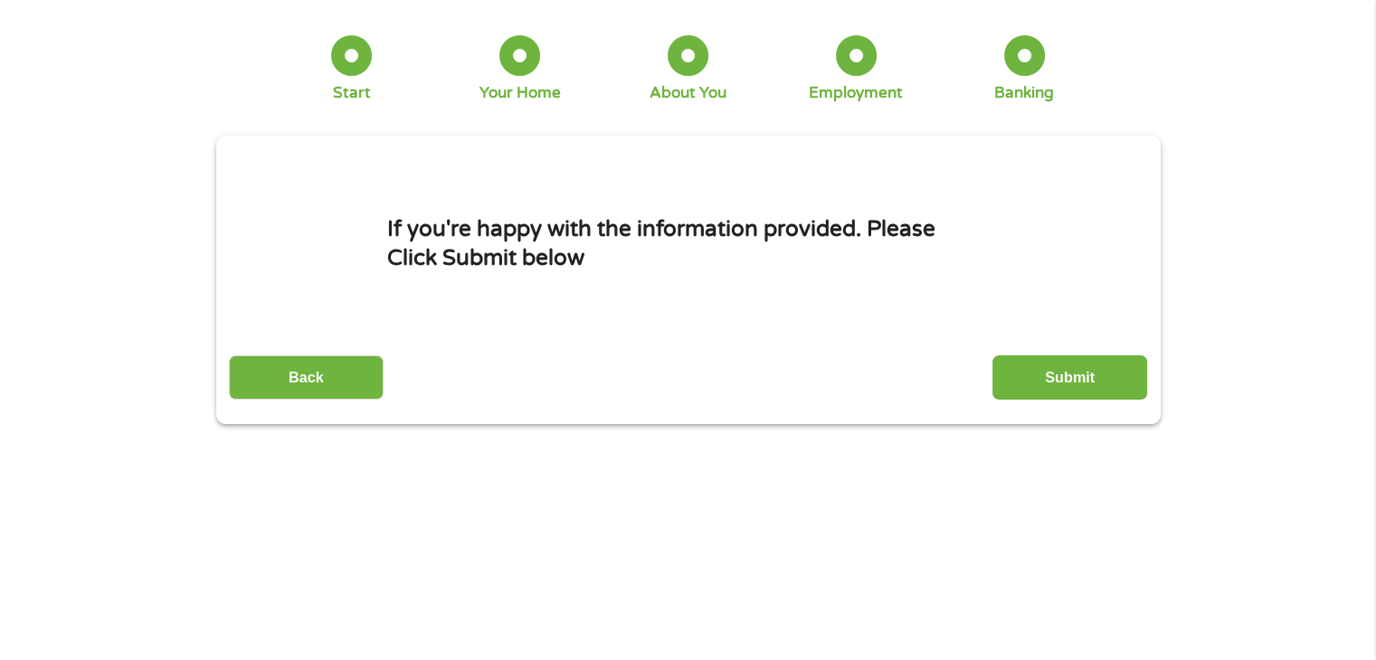
scroll to position [0, 0]
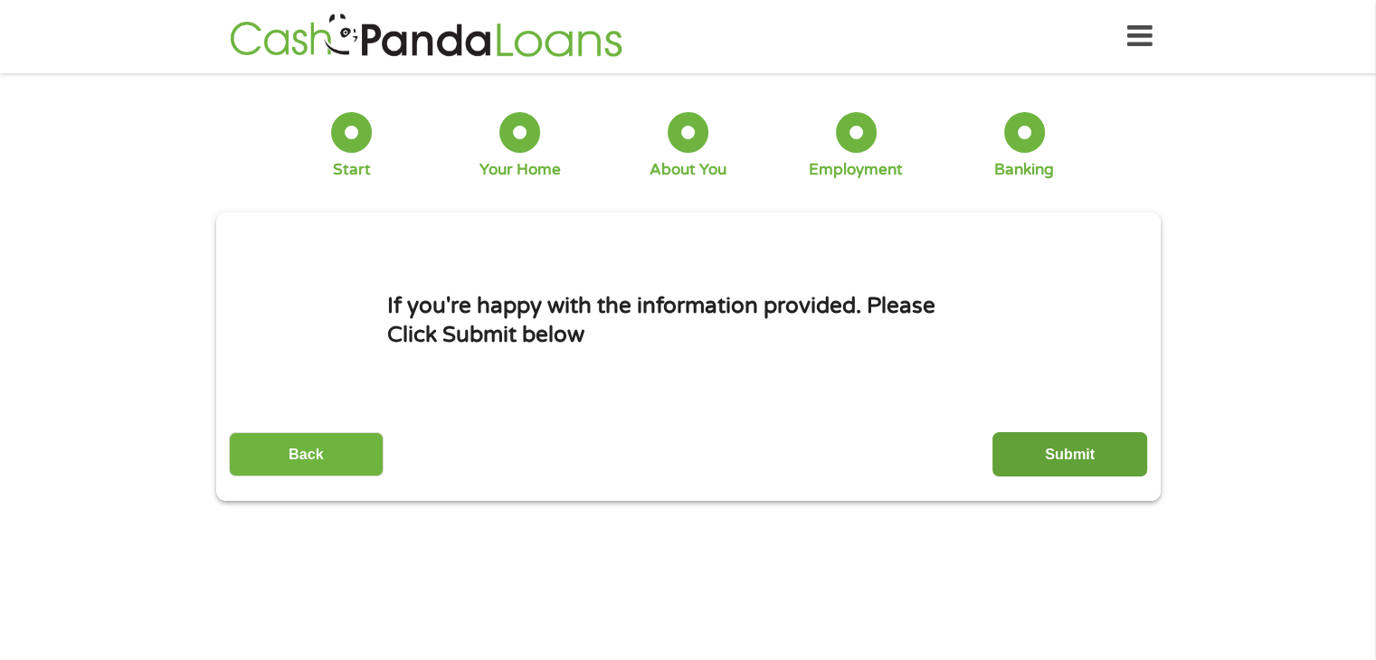
click at [1034, 450] on input "Submit" at bounding box center [1069, 454] width 155 height 44
